Goal: Information Seeking & Learning: Learn about a topic

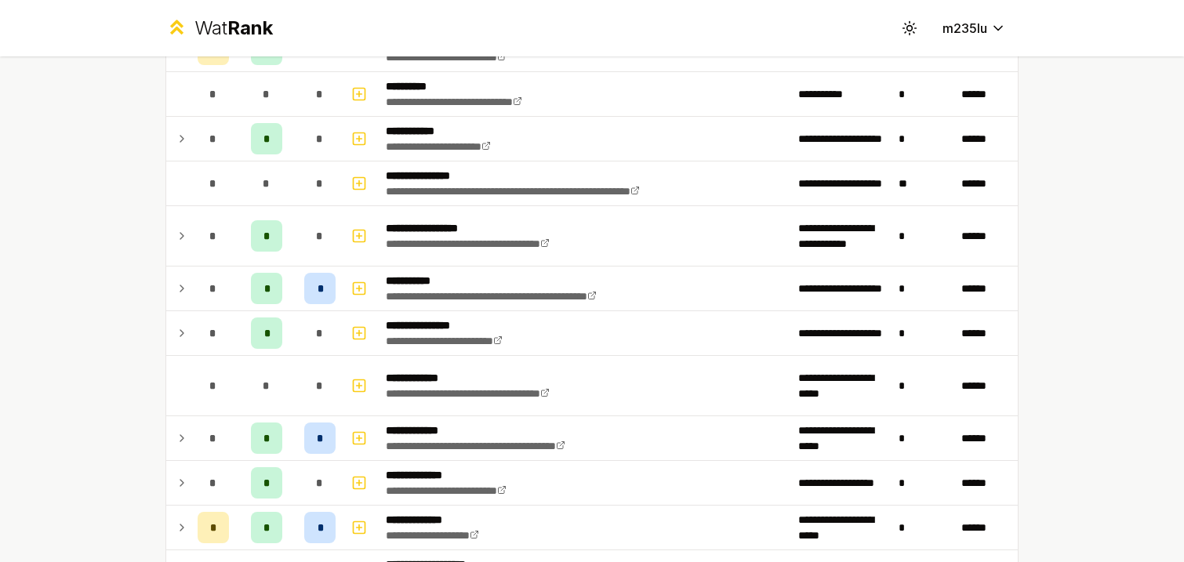
scroll to position [488, 0]
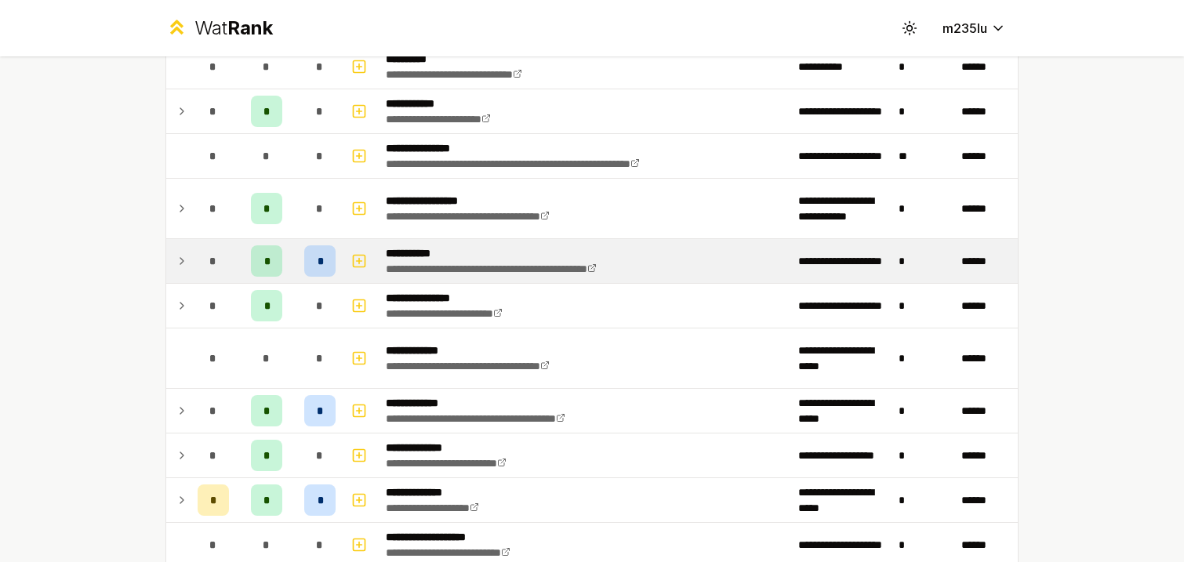
click at [186, 262] on icon at bounding box center [182, 261] width 13 height 19
click at [186, 251] on td at bounding box center [178, 261] width 25 height 44
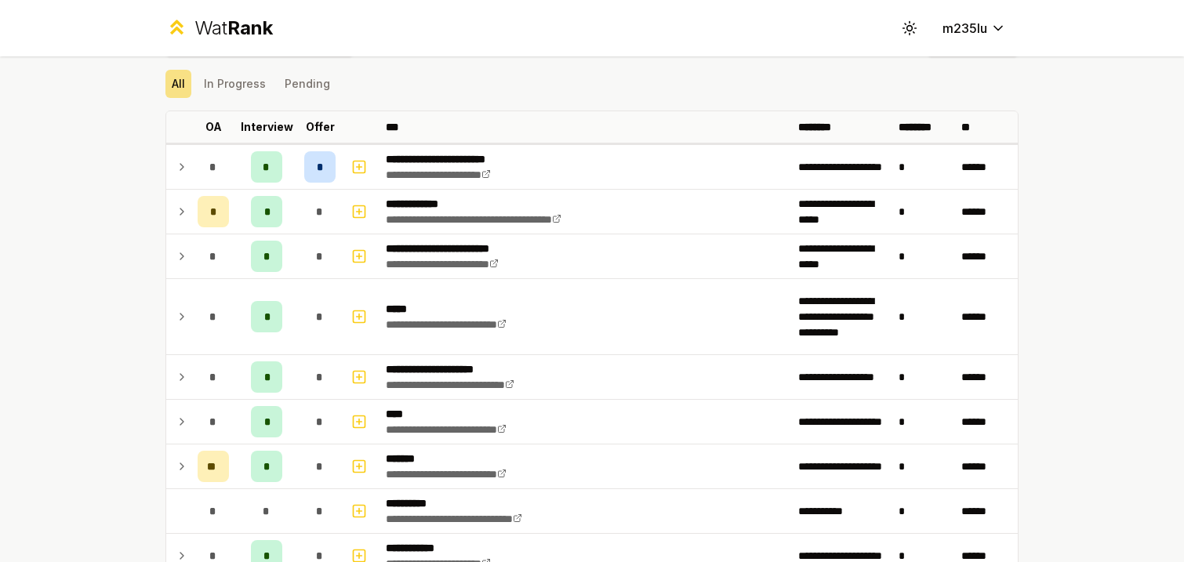
scroll to position [0, 0]
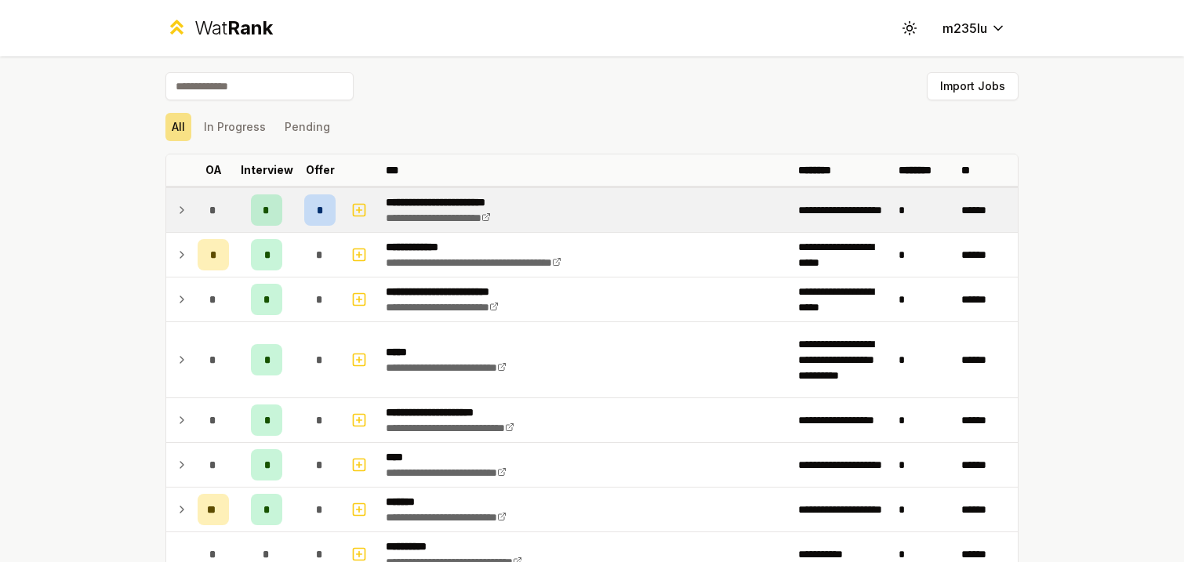
click at [322, 201] on div "*" at bounding box center [319, 209] width 31 height 31
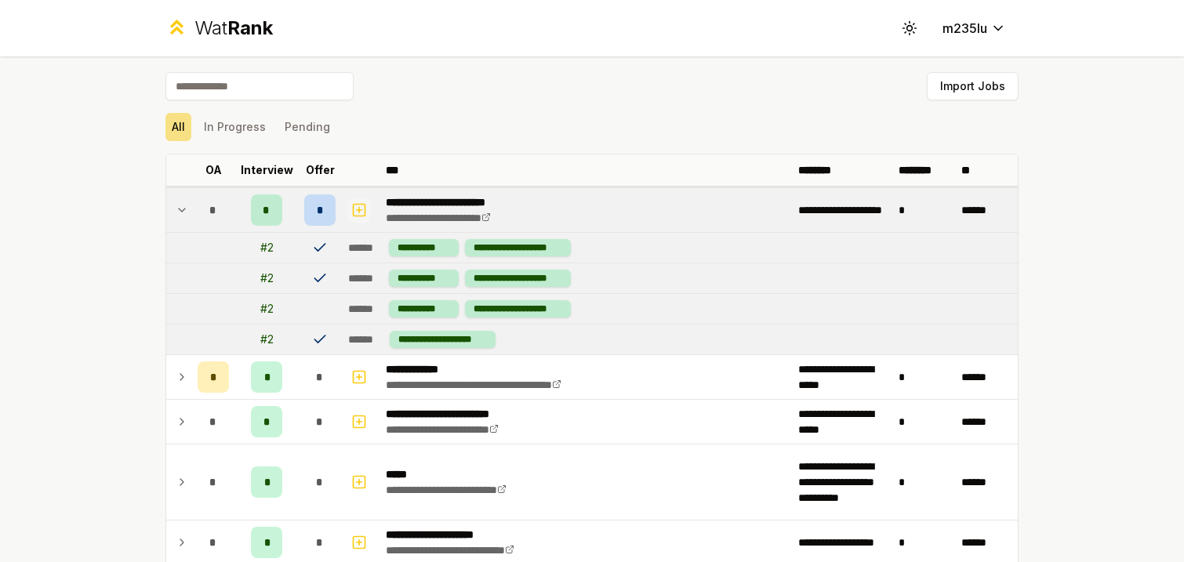
click at [357, 210] on icon "button" at bounding box center [359, 210] width 5 height 0
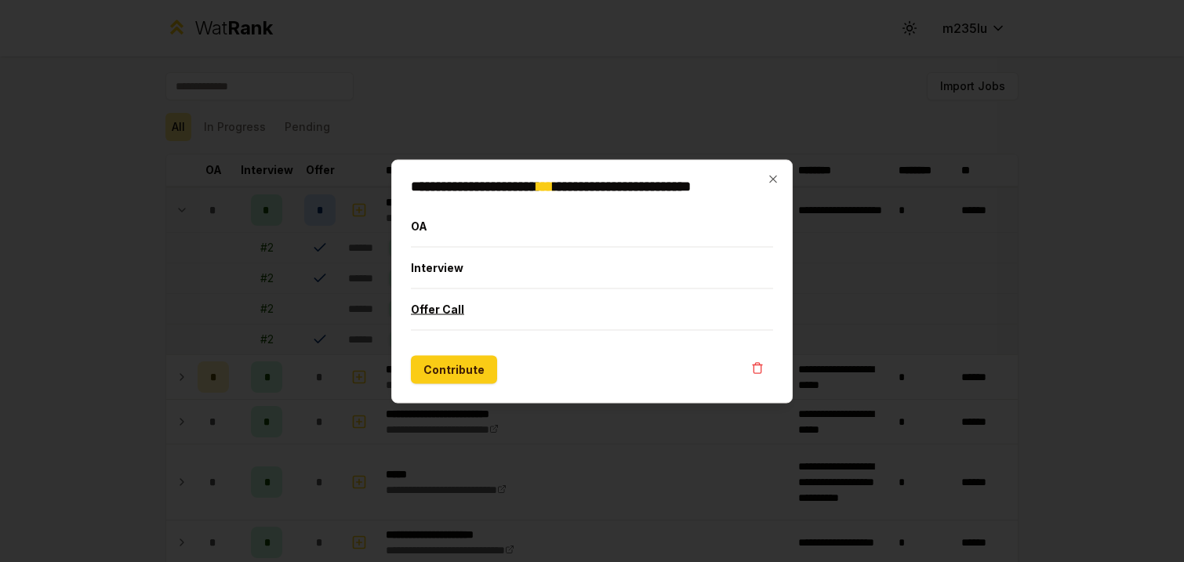
click at [445, 309] on button "Offer Call" at bounding box center [592, 309] width 362 height 41
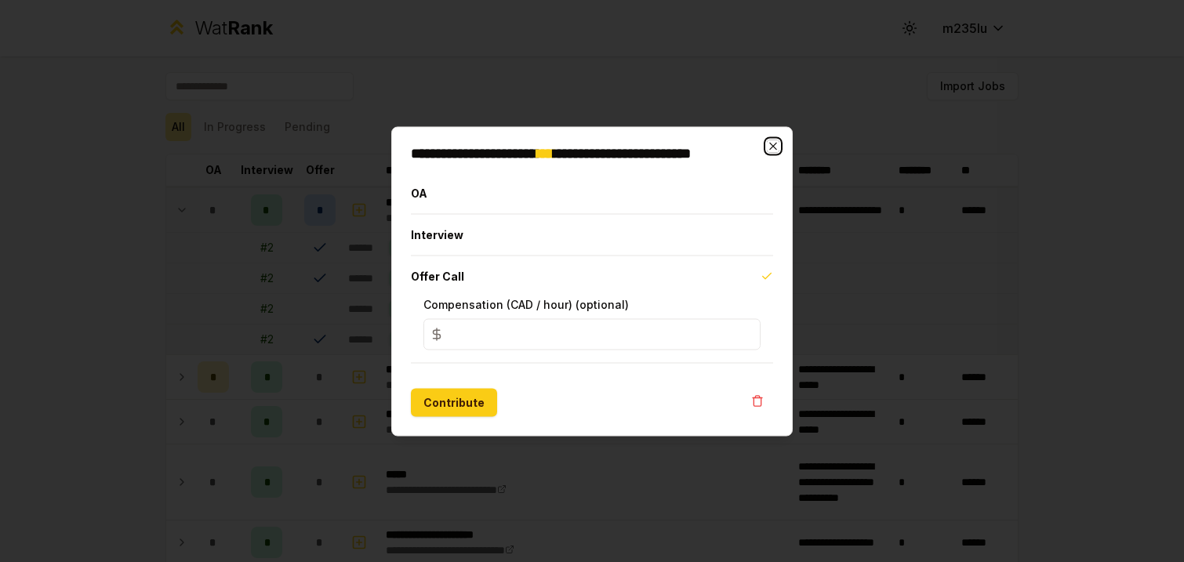
click at [772, 150] on icon "button" at bounding box center [773, 146] width 13 height 13
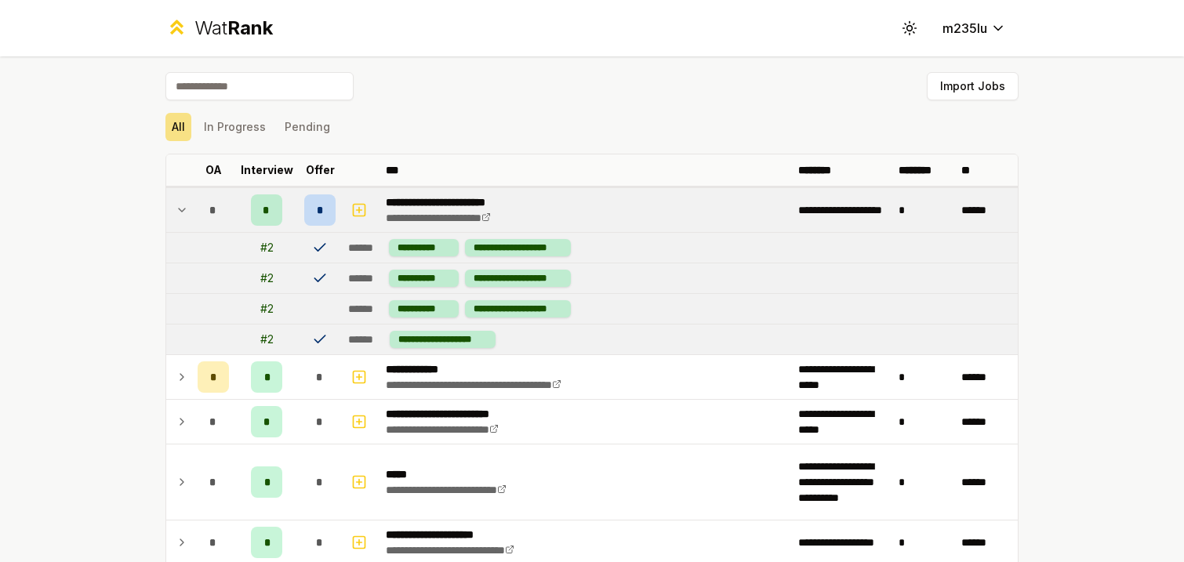
click at [589, 139] on div "All In Progress Pending" at bounding box center [591, 127] width 853 height 28
click at [172, 203] on td at bounding box center [178, 210] width 25 height 44
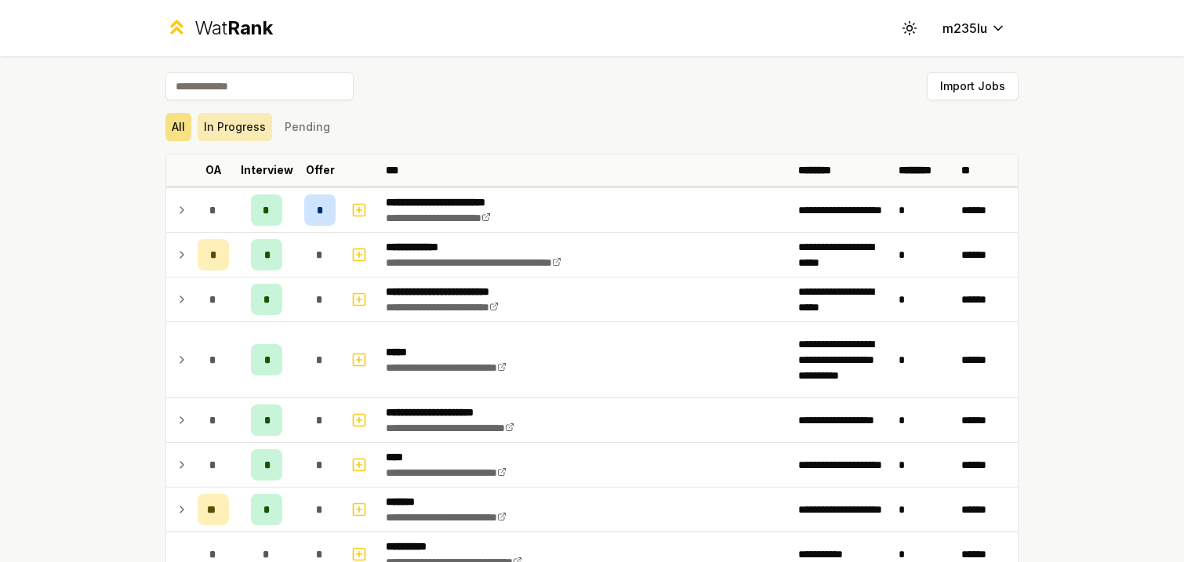
click at [225, 118] on button "In Progress" at bounding box center [235, 127] width 75 height 28
click at [300, 122] on button "Pending" at bounding box center [307, 127] width 58 height 28
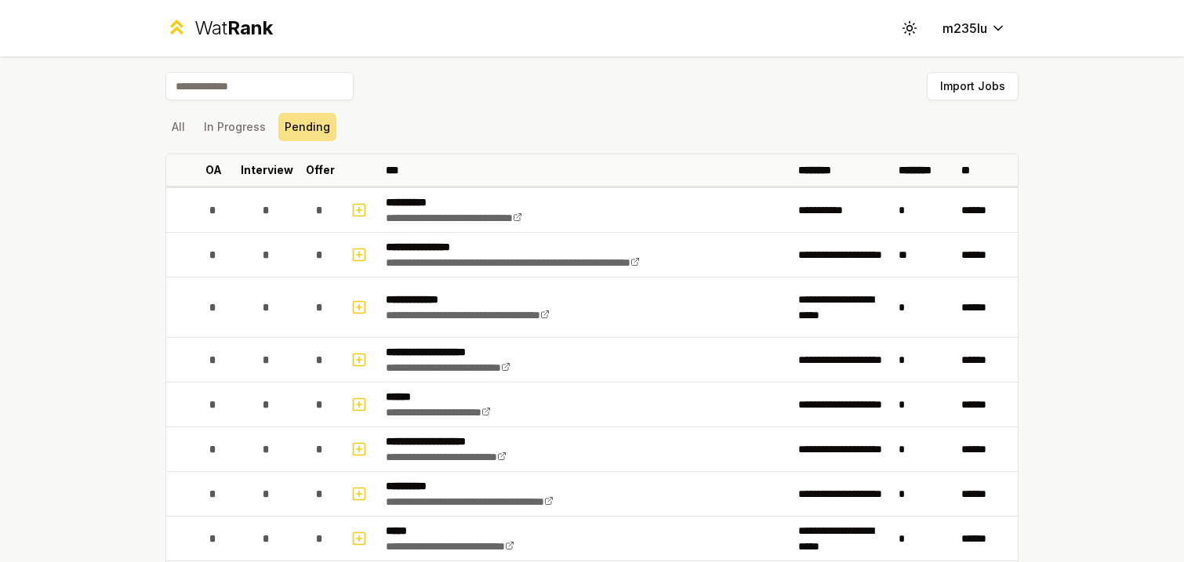
click at [203, 31] on div "Wat Rank" at bounding box center [233, 28] width 78 height 25
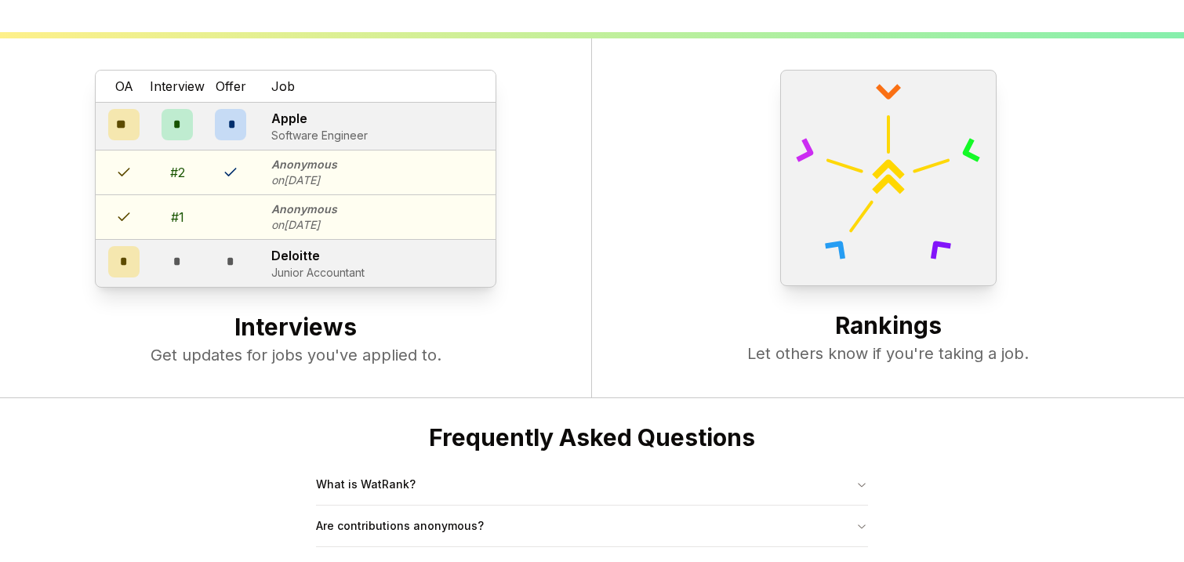
scroll to position [604, 0]
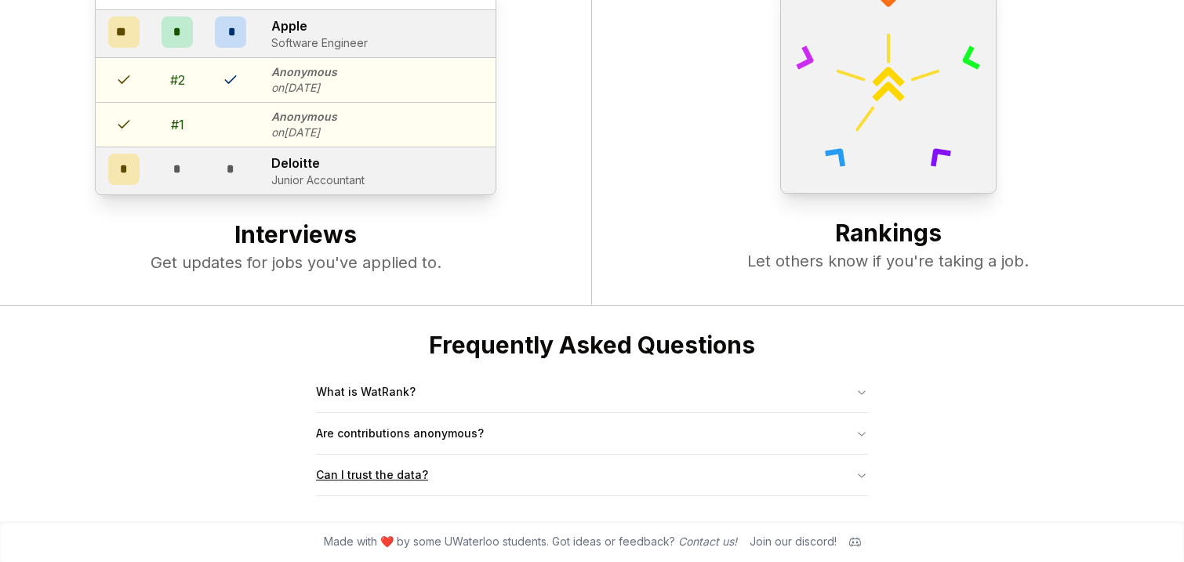
click at [867, 482] on button "Can I trust the data?" at bounding box center [592, 475] width 552 height 41
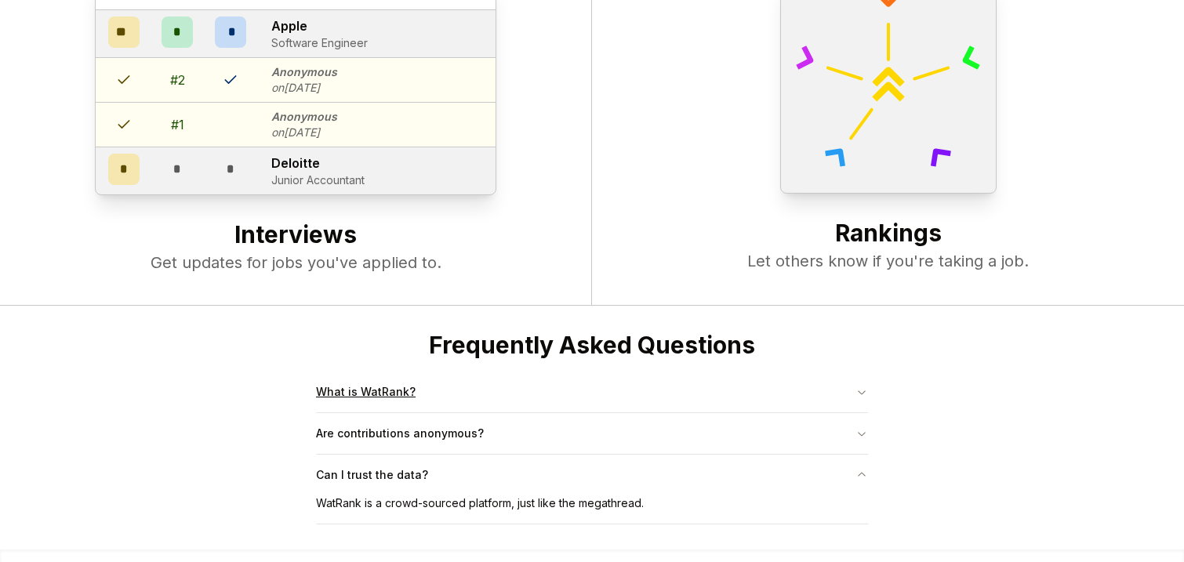
click at [841, 379] on button "What is WatRank?" at bounding box center [592, 392] width 552 height 41
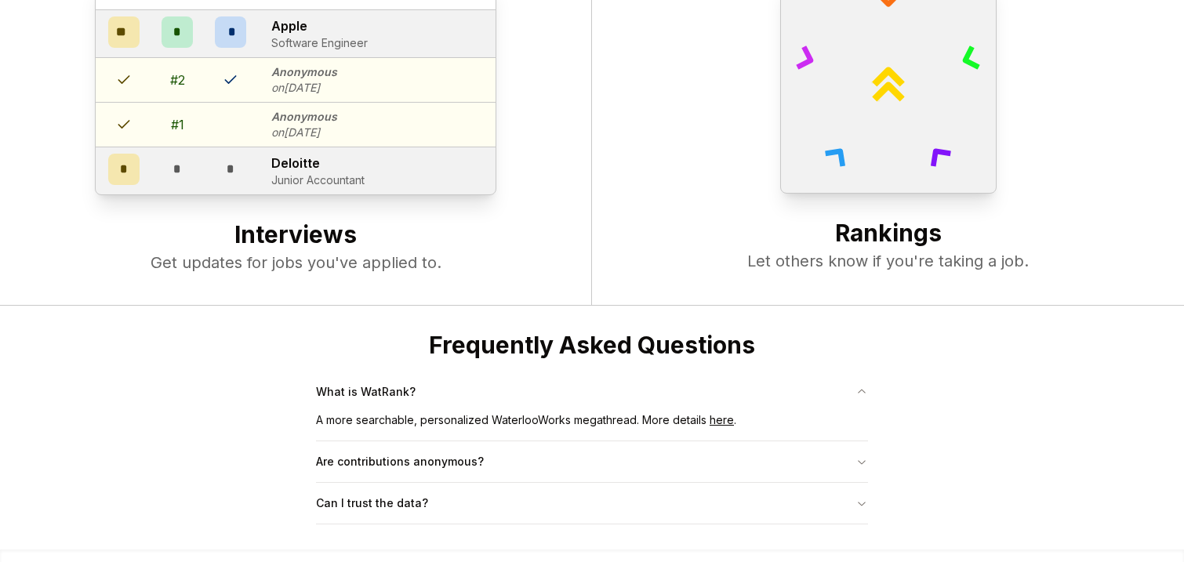
click at [718, 415] on link "here" at bounding box center [722, 419] width 24 height 13
